Goal: Find specific page/section: Find specific page/section

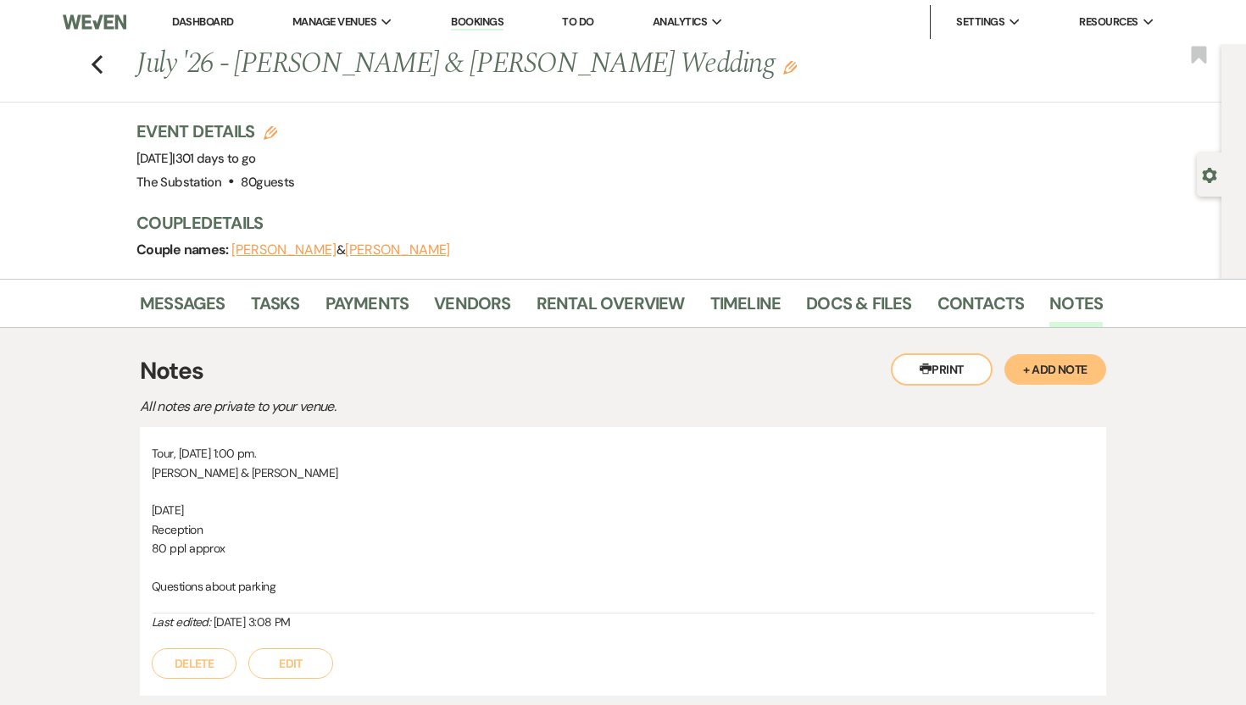
click at [188, 17] on link "Dashboard" at bounding box center [202, 21] width 61 height 14
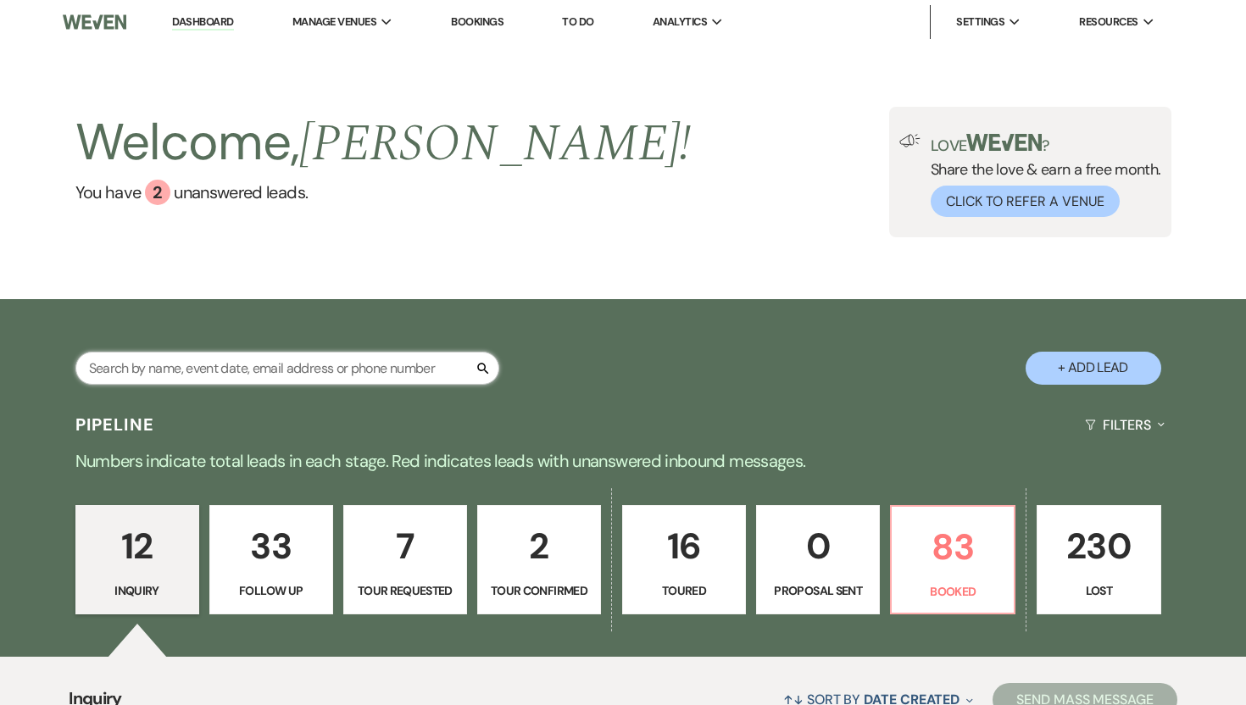
click at [220, 363] on input "text" at bounding box center [287, 368] width 424 height 33
click at [962, 548] on p "83" at bounding box center [953, 547] width 102 height 57
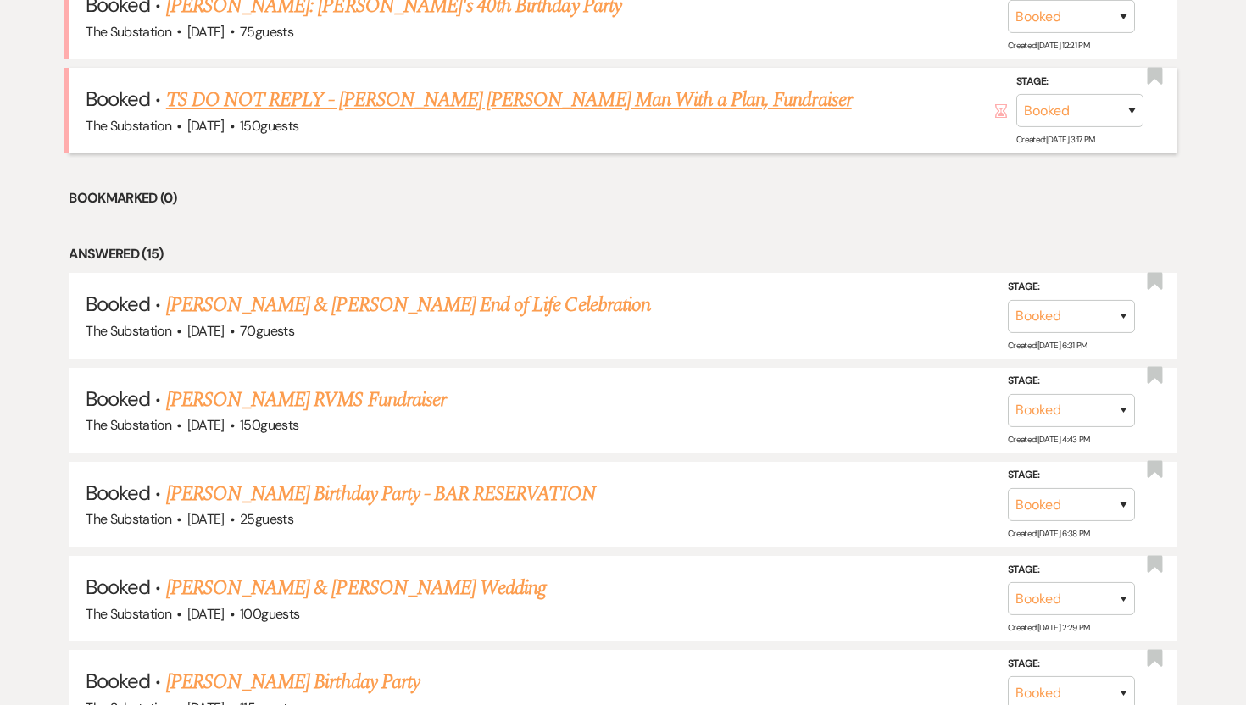
scroll to position [781, 0]
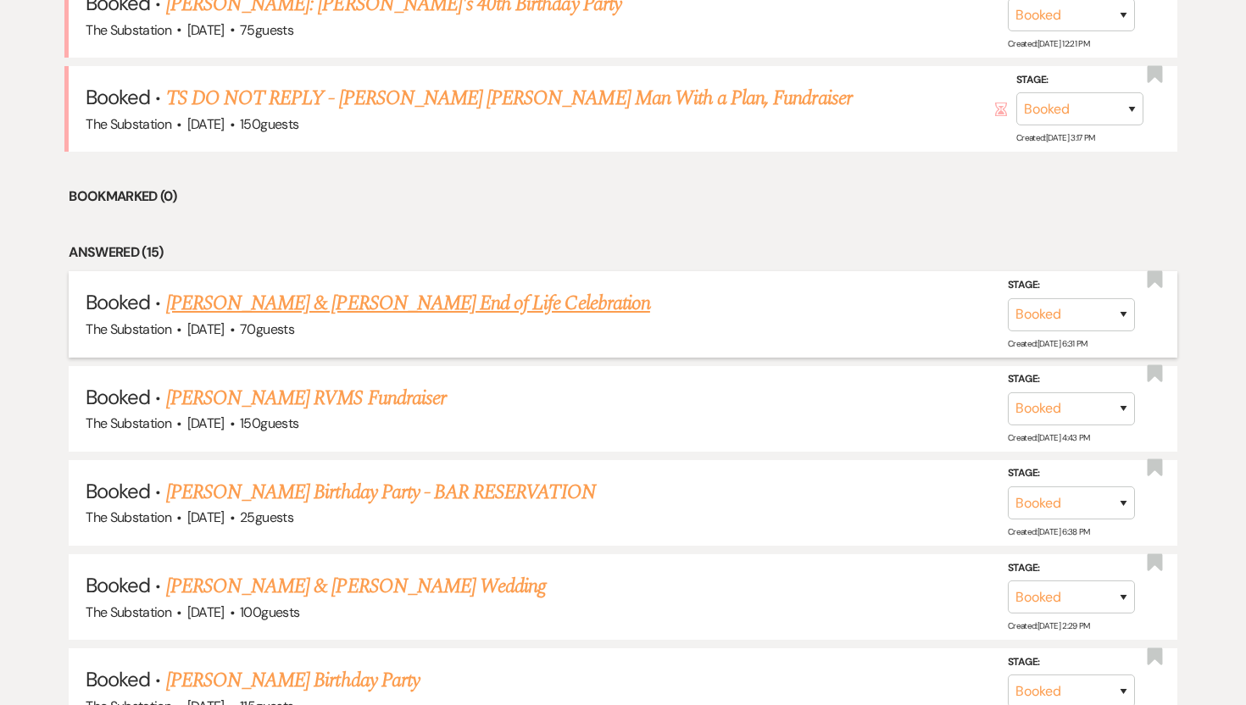
click at [528, 288] on link "[PERSON_NAME] & [PERSON_NAME] End of Life Celebration" at bounding box center [408, 303] width 484 height 31
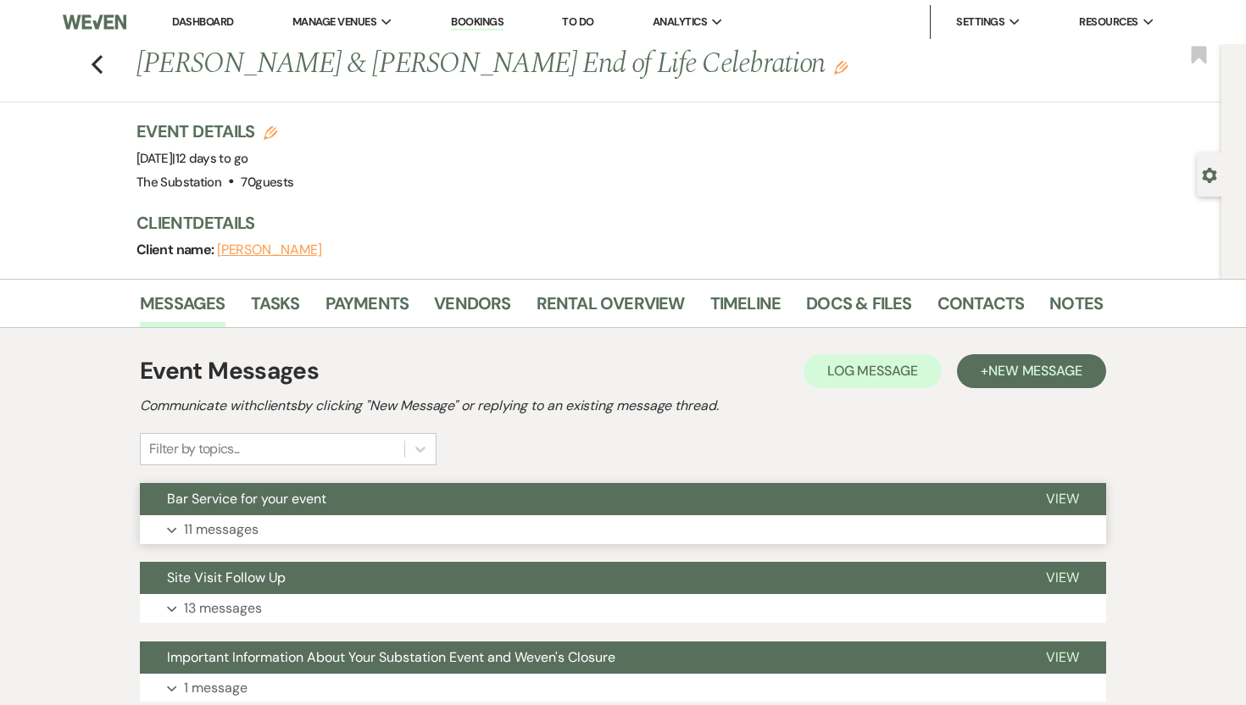
click at [233, 521] on p "11 messages" at bounding box center [221, 530] width 75 height 22
